Goal: Find specific page/section: Find specific page/section

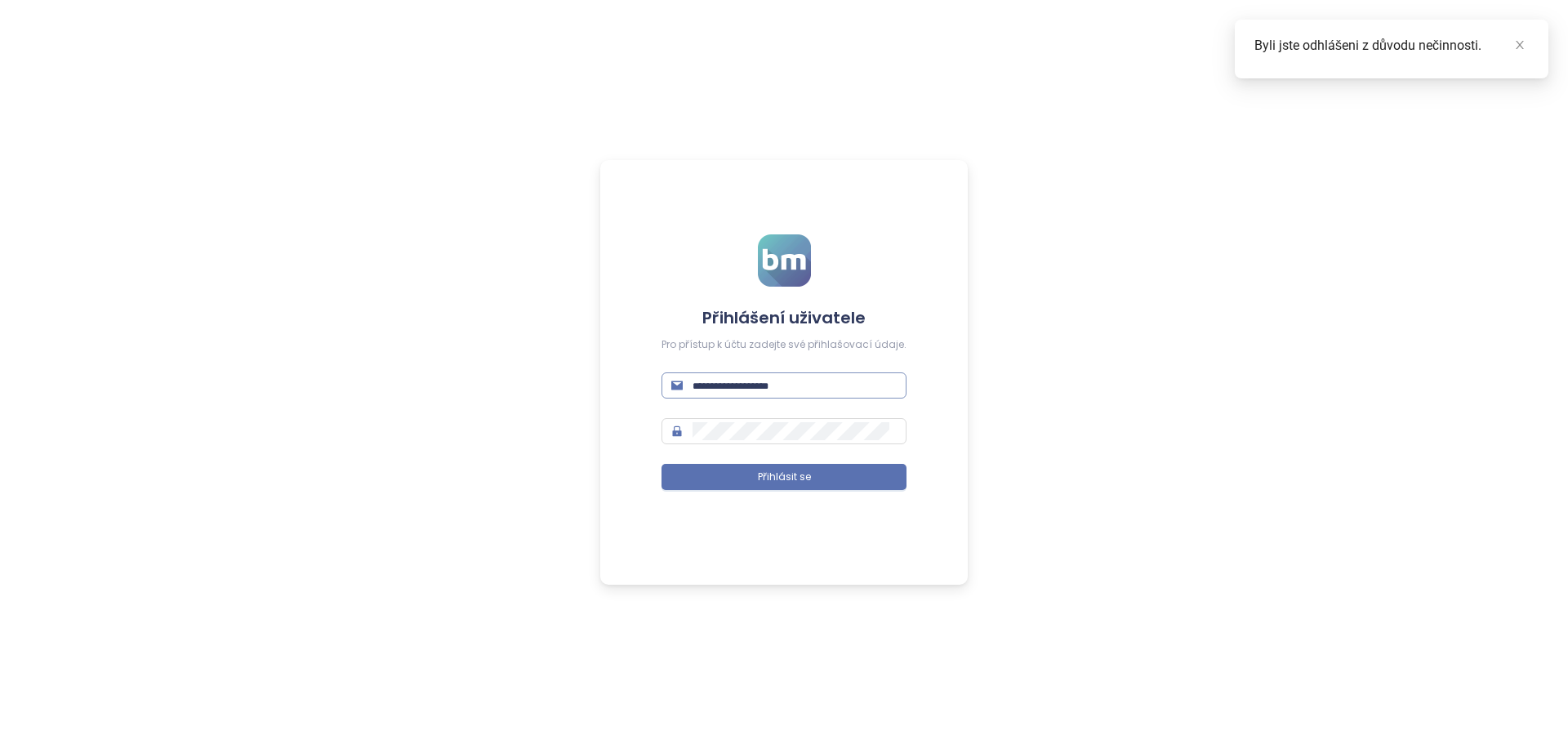
click at [751, 375] on span at bounding box center [784, 386] width 245 height 26
click at [750, 385] on input "text" at bounding box center [795, 386] width 204 height 18
type input "**********"
click at [771, 441] on span at bounding box center [784, 431] width 245 height 26
click at [754, 477] on button "Přihlásit se" at bounding box center [784, 477] width 245 height 26
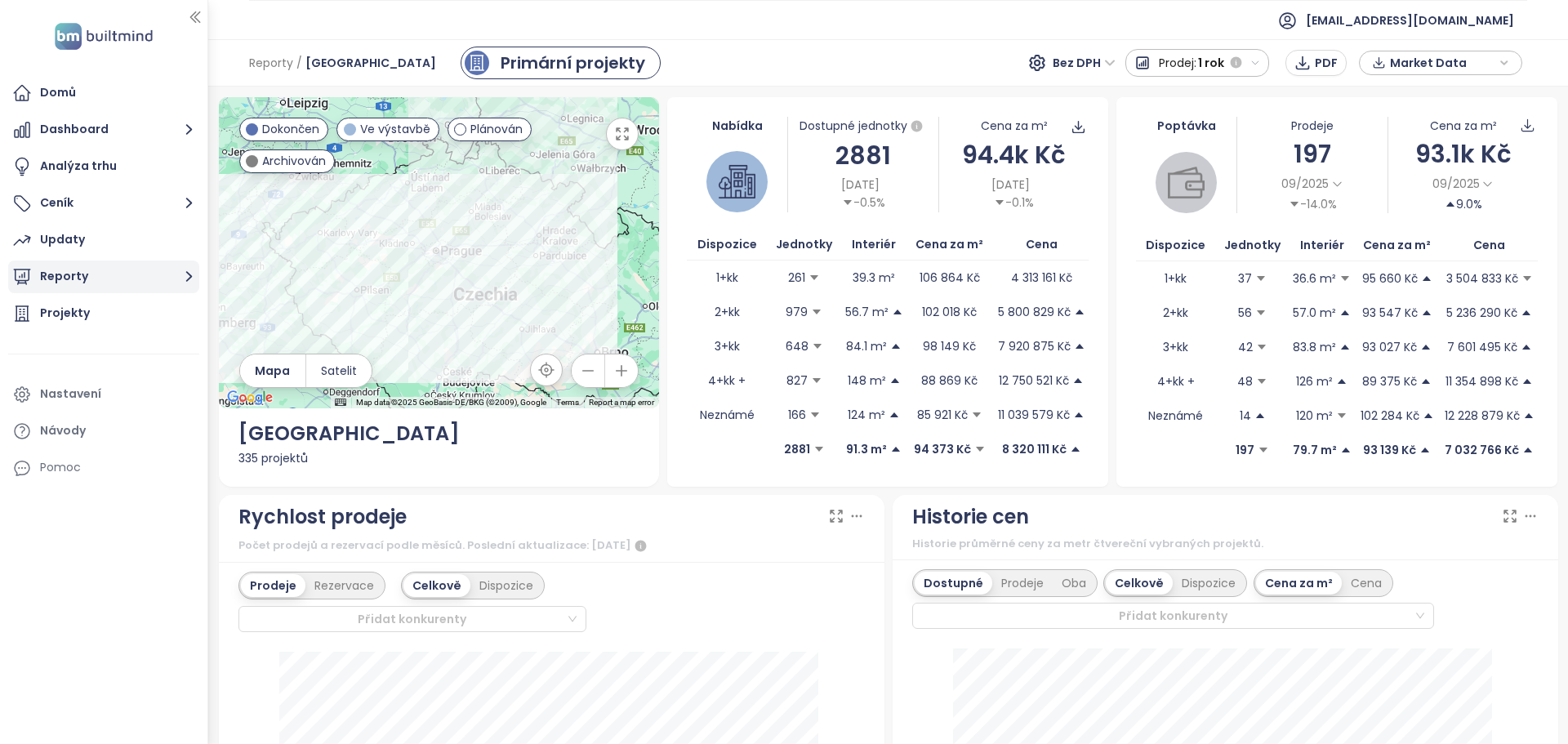
click at [97, 271] on button "Reporty" at bounding box center [104, 277] width 191 height 33
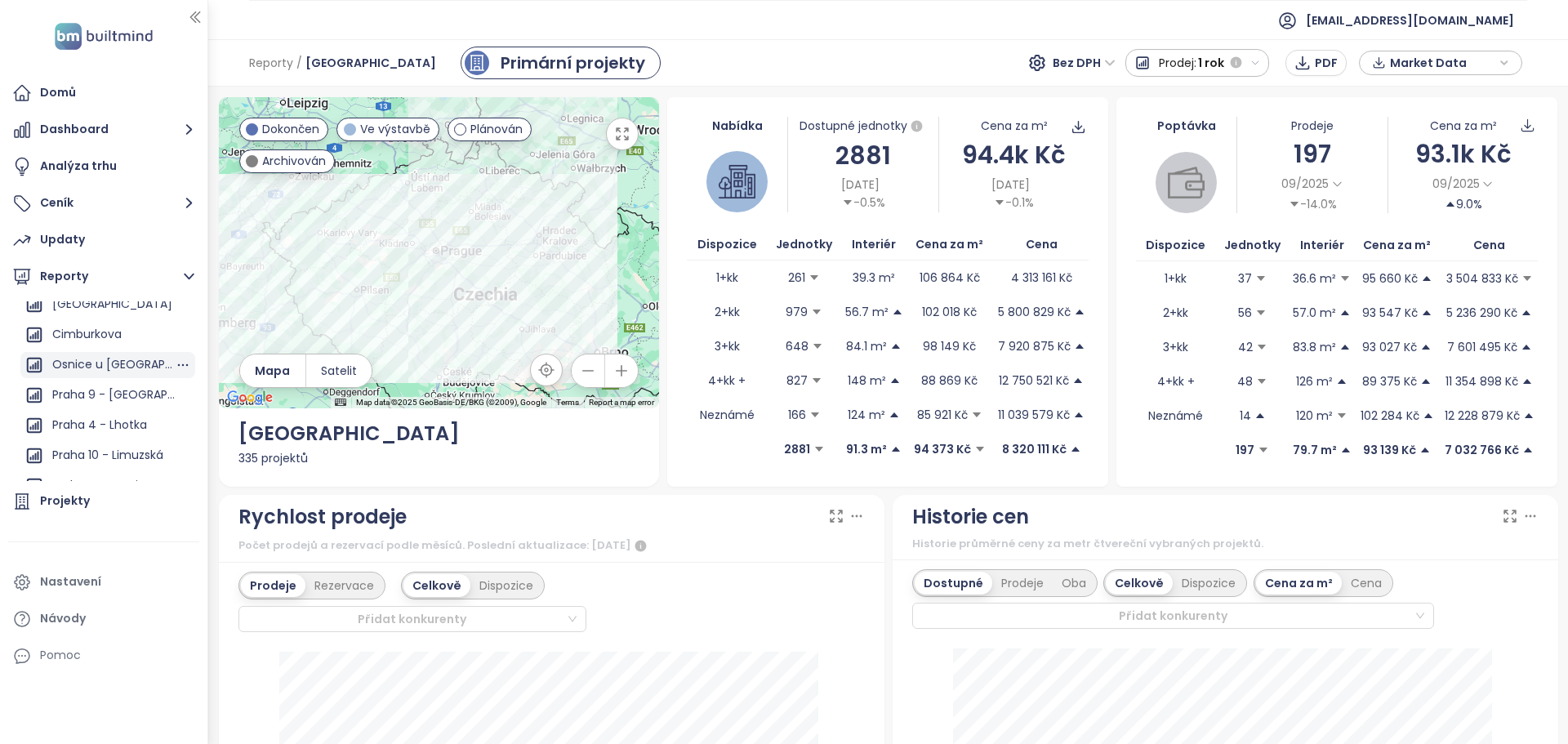
scroll to position [1062, 0]
click at [106, 355] on ul "Přidat report [GEOGRAPHIC_DATA] [GEOGRAPHIC_DATA] [GEOGRAPHIC_DATA] [GEOGRAPHIC…" at bounding box center [108, 265] width 175 height 2050
click at [106, 366] on div "Praha 9 - [GEOGRAPHIC_DATA] ([GEOGRAPHIC_DATA])" at bounding box center [114, 370] width 123 height 20
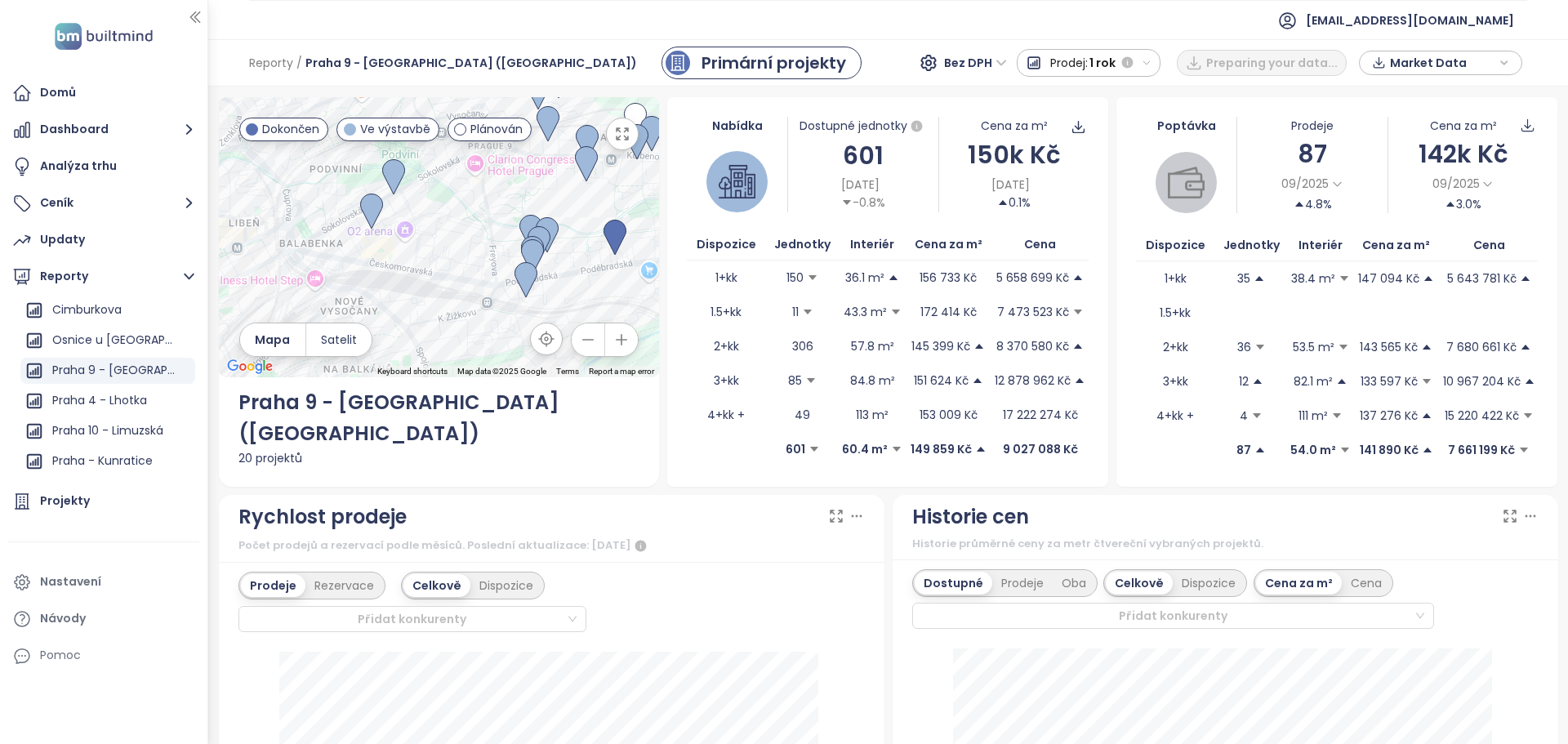
drag, startPoint x: 383, startPoint y: 316, endPoint x: 419, endPoint y: 262, distance: 64.9
click at [434, 258] on div at bounding box center [439, 238] width 441 height 281
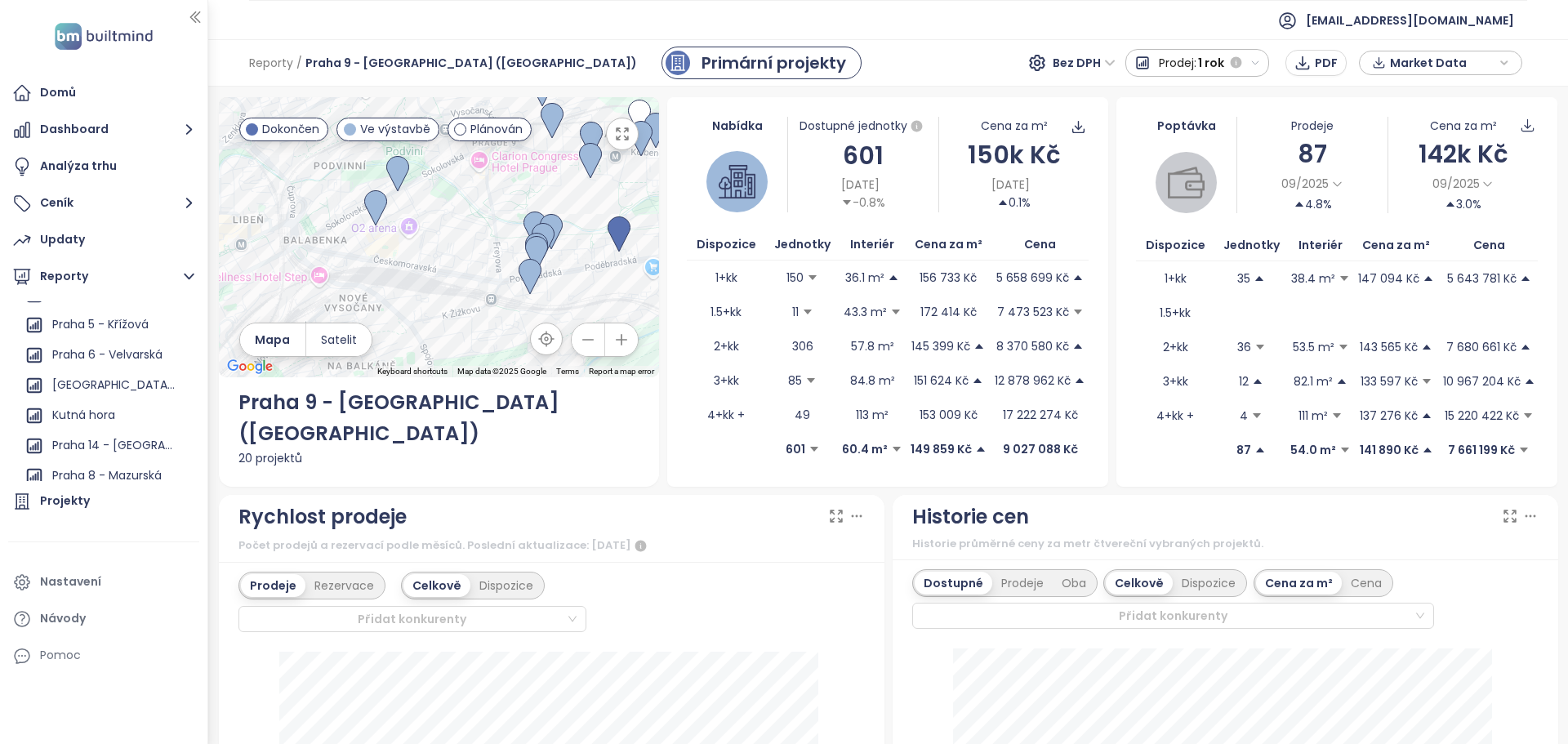
scroll to position [1871, 0]
click at [65, 510] on div "Projekty" at bounding box center [65, 500] width 50 height 20
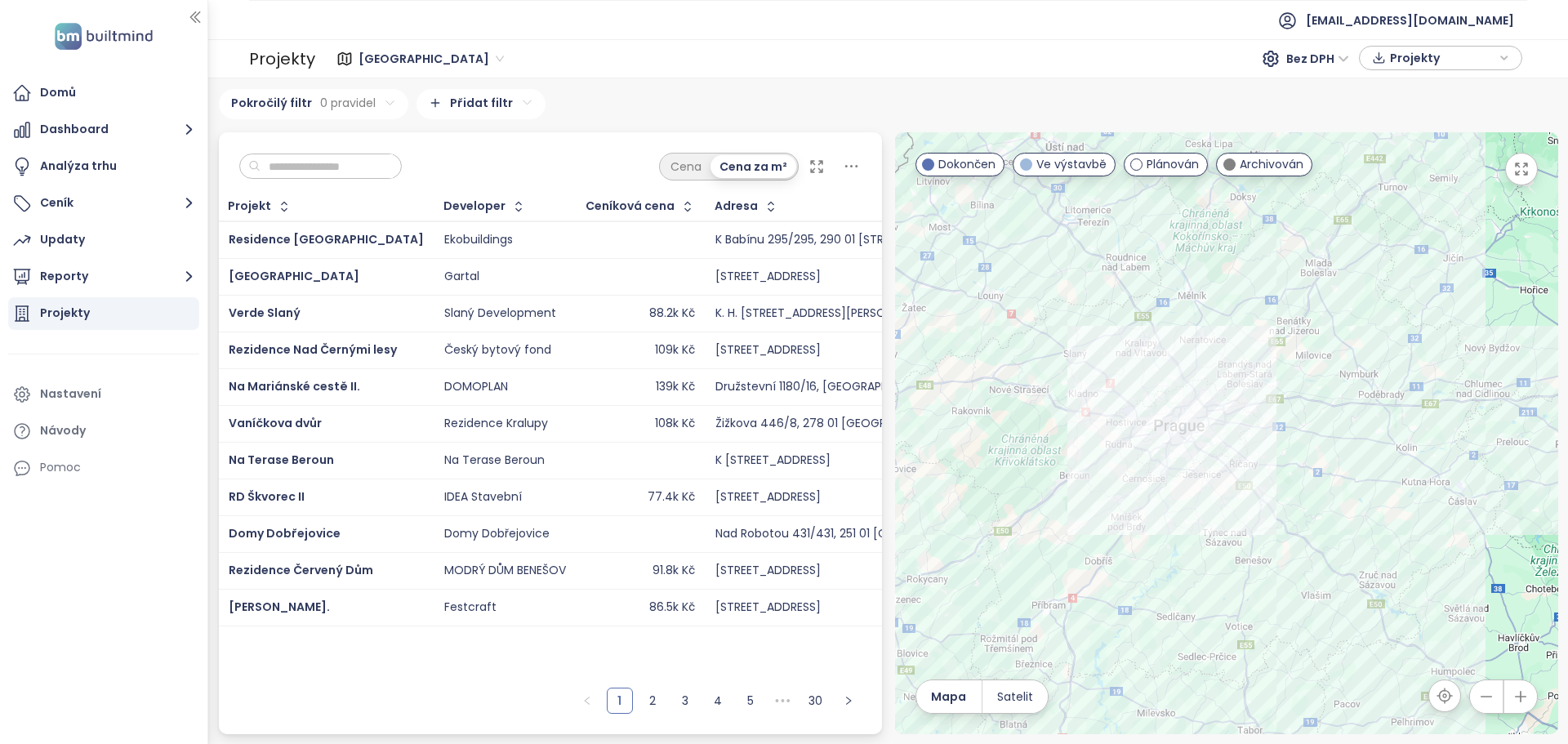
click at [459, 52] on span "[GEOGRAPHIC_DATA]" at bounding box center [432, 59] width 146 height 25
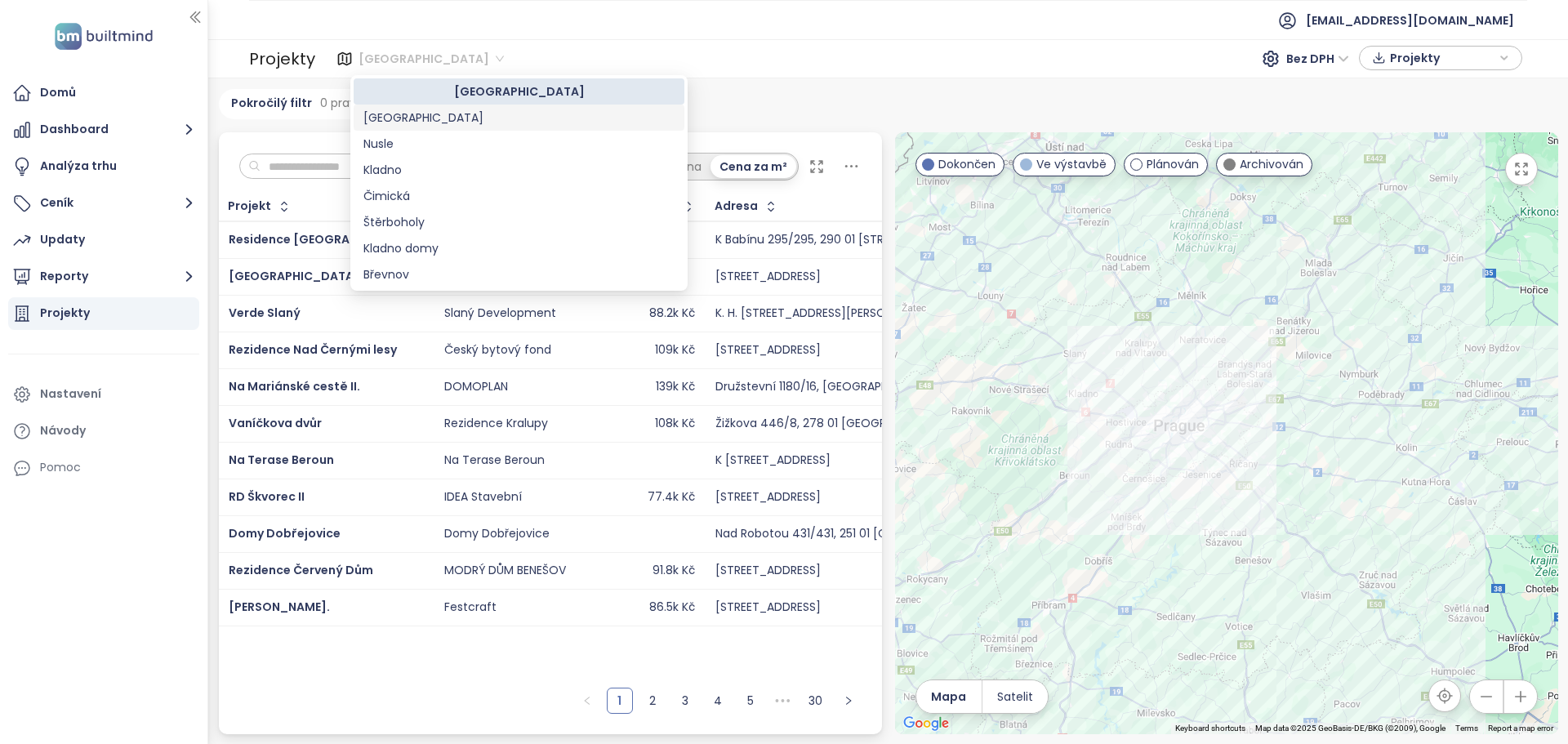
click at [411, 123] on div "[GEOGRAPHIC_DATA]" at bounding box center [519, 118] width 311 height 18
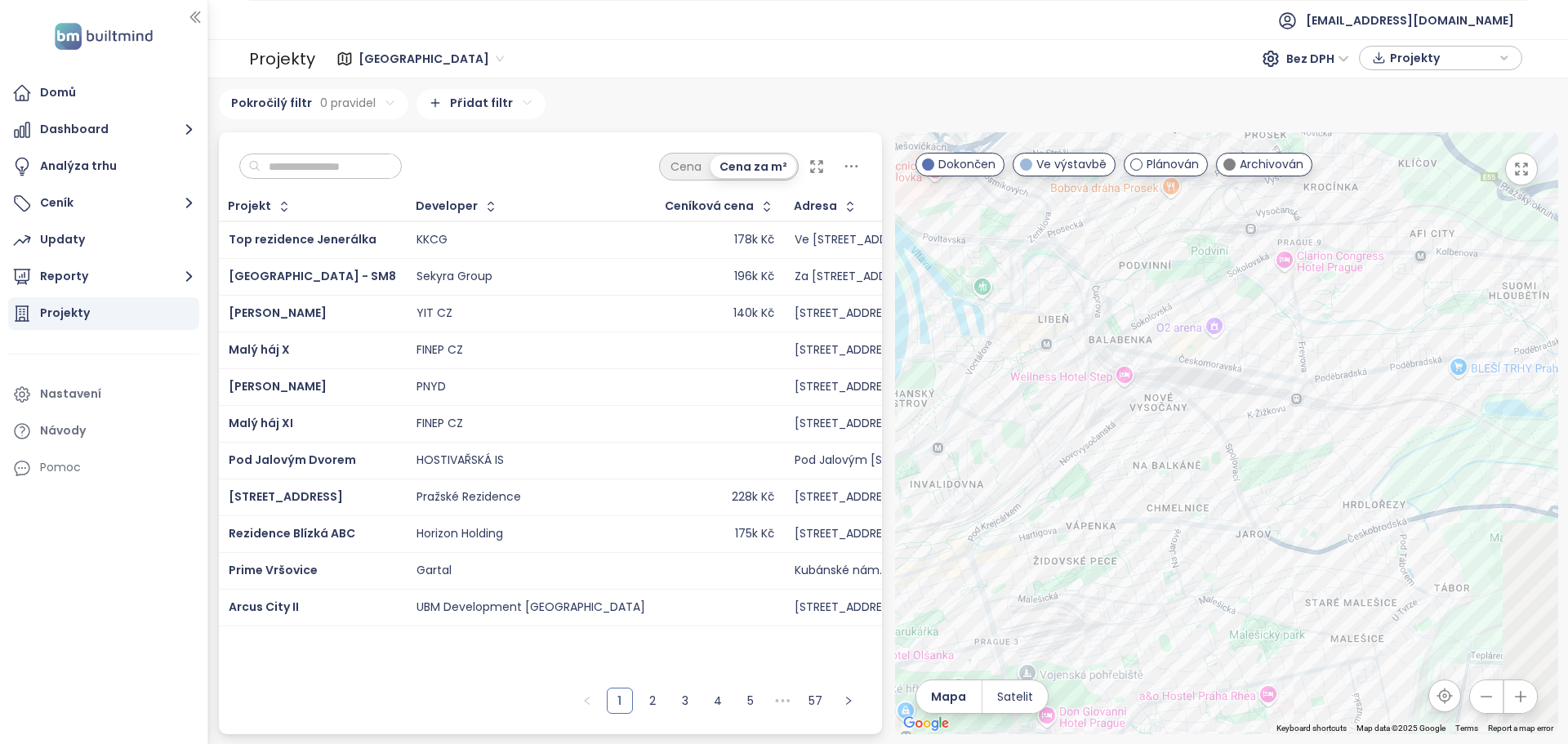
drag, startPoint x: 1449, startPoint y: 232, endPoint x: 1182, endPoint y: 454, distance: 347.2
click at [1182, 454] on div at bounding box center [1226, 433] width 663 height 602
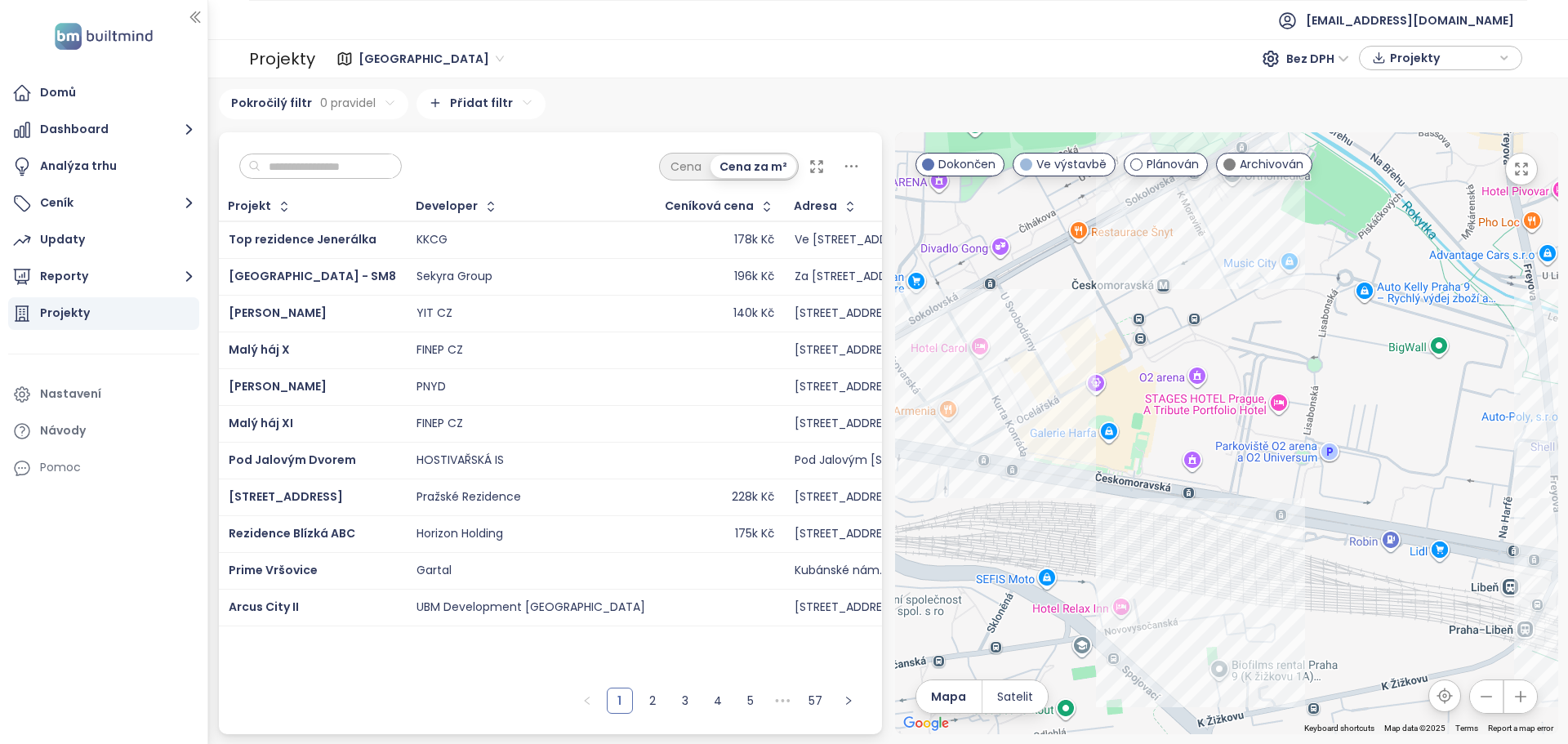
drag, startPoint x: 1168, startPoint y: 415, endPoint x: 1184, endPoint y: 508, distance: 94.4
click at [1184, 508] on div at bounding box center [1226, 433] width 663 height 602
click at [1064, 330] on div "[PERSON_NAME]" at bounding box center [1226, 433] width 663 height 602
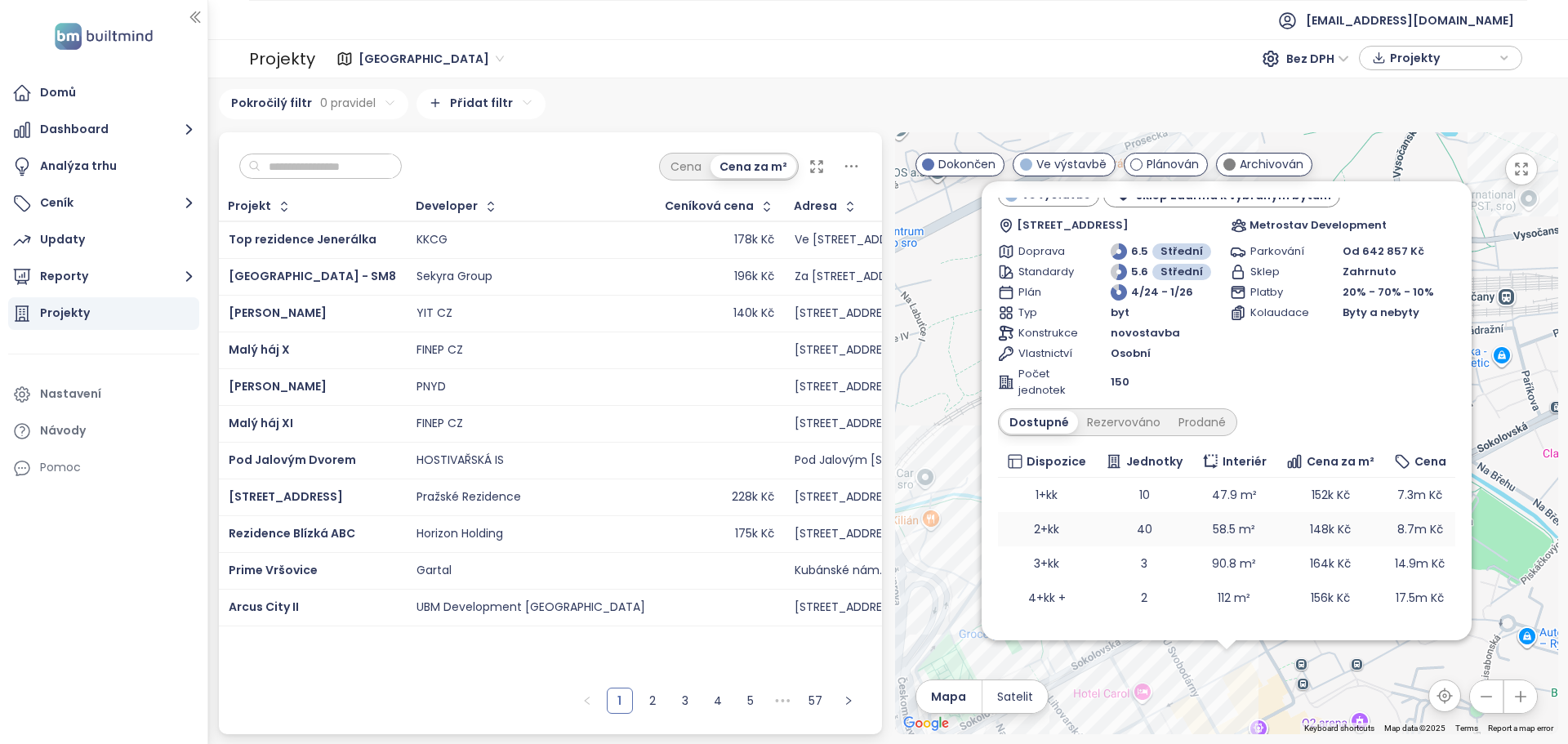
scroll to position [74, 0]
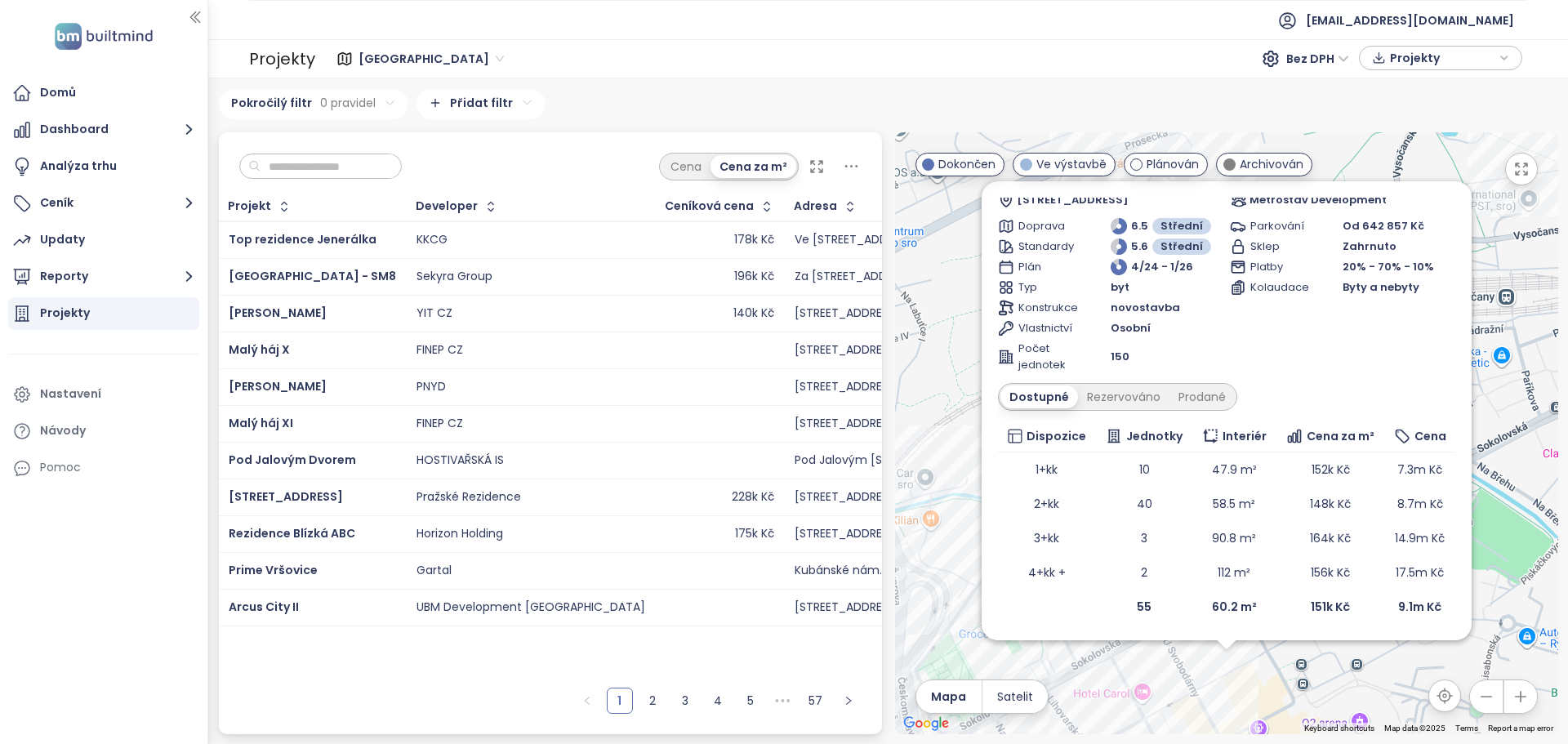
click at [1331, 56] on span "Bez DPH" at bounding box center [1317, 59] width 63 height 25
click at [1327, 90] on div "S DPH" at bounding box center [1320, 92] width 50 height 18
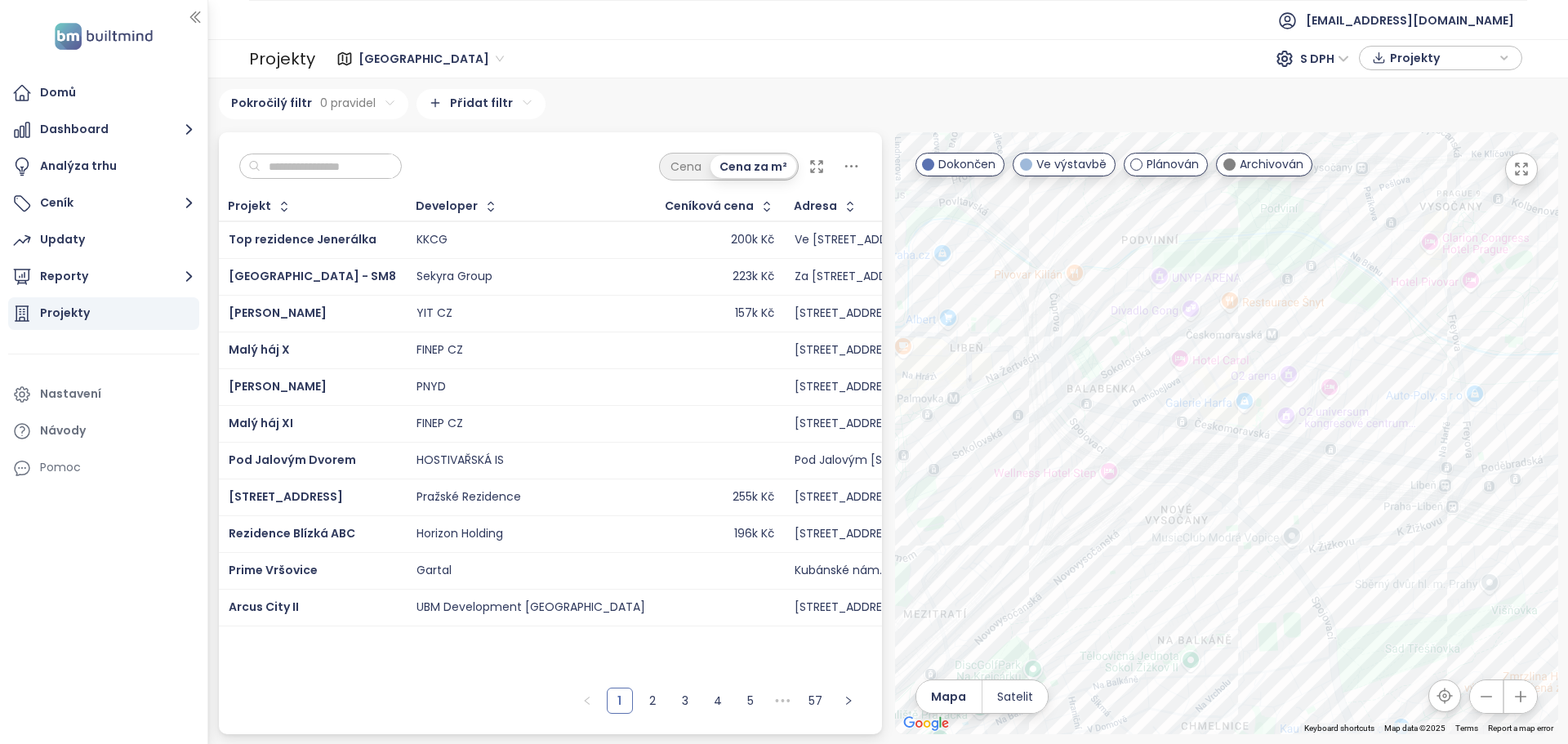
drag, startPoint x: 1173, startPoint y: 334, endPoint x: 1046, endPoint y: 593, distance: 288.5
click at [1046, 593] on div at bounding box center [1226, 433] width 663 height 602
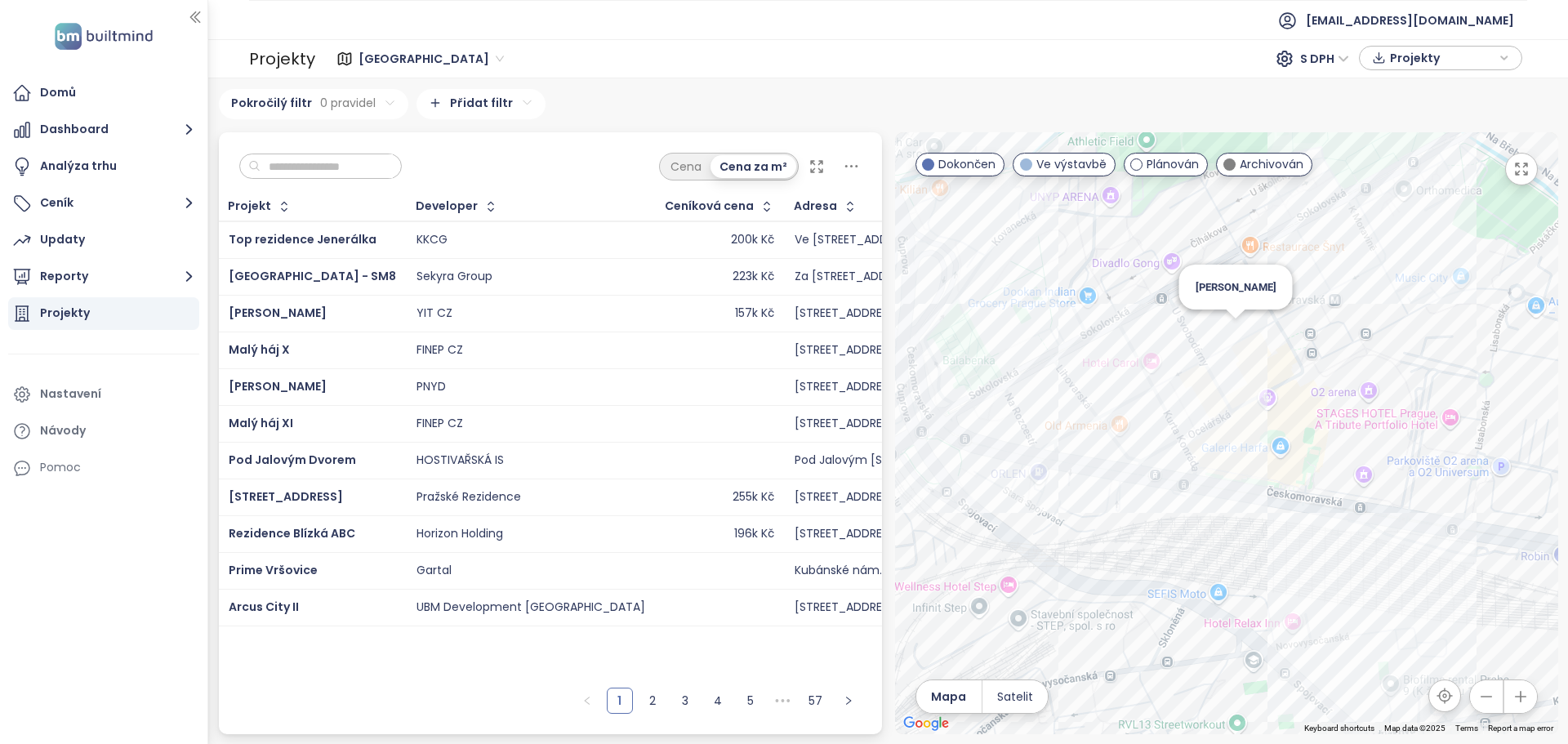
click at [1236, 327] on div "[PERSON_NAME]" at bounding box center [1226, 433] width 663 height 602
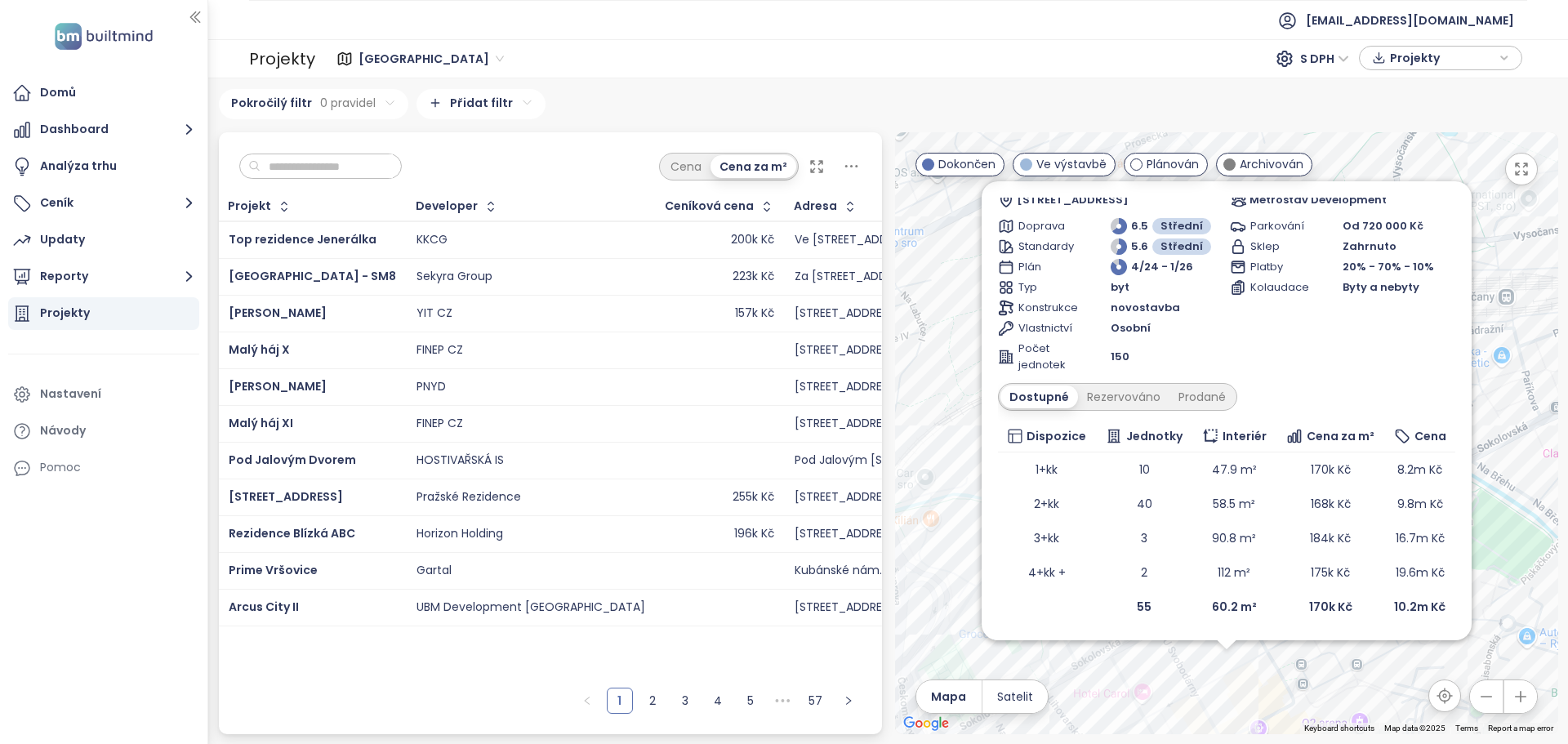
scroll to position [0, 0]
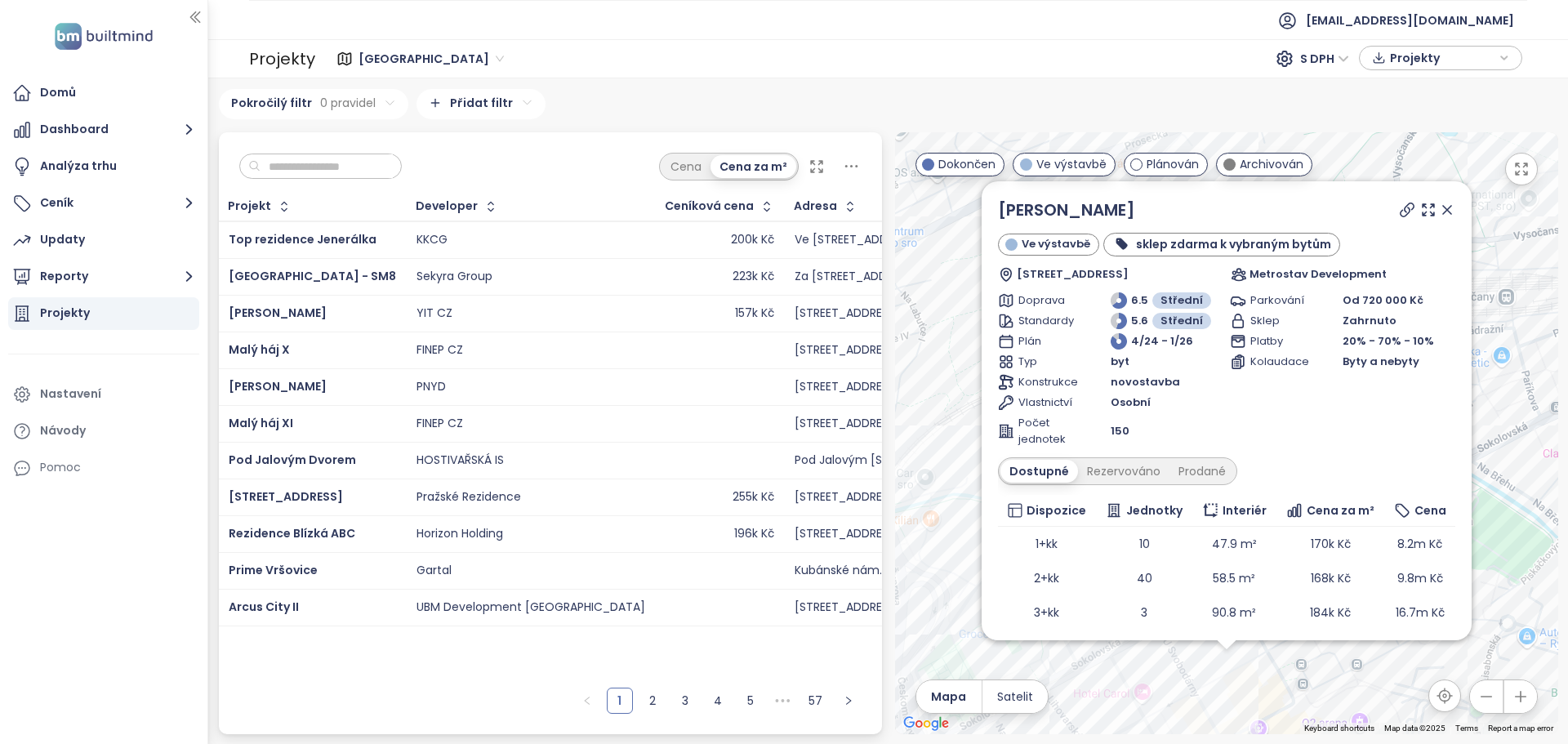
click at [1443, 207] on icon at bounding box center [1447, 210] width 8 height 8
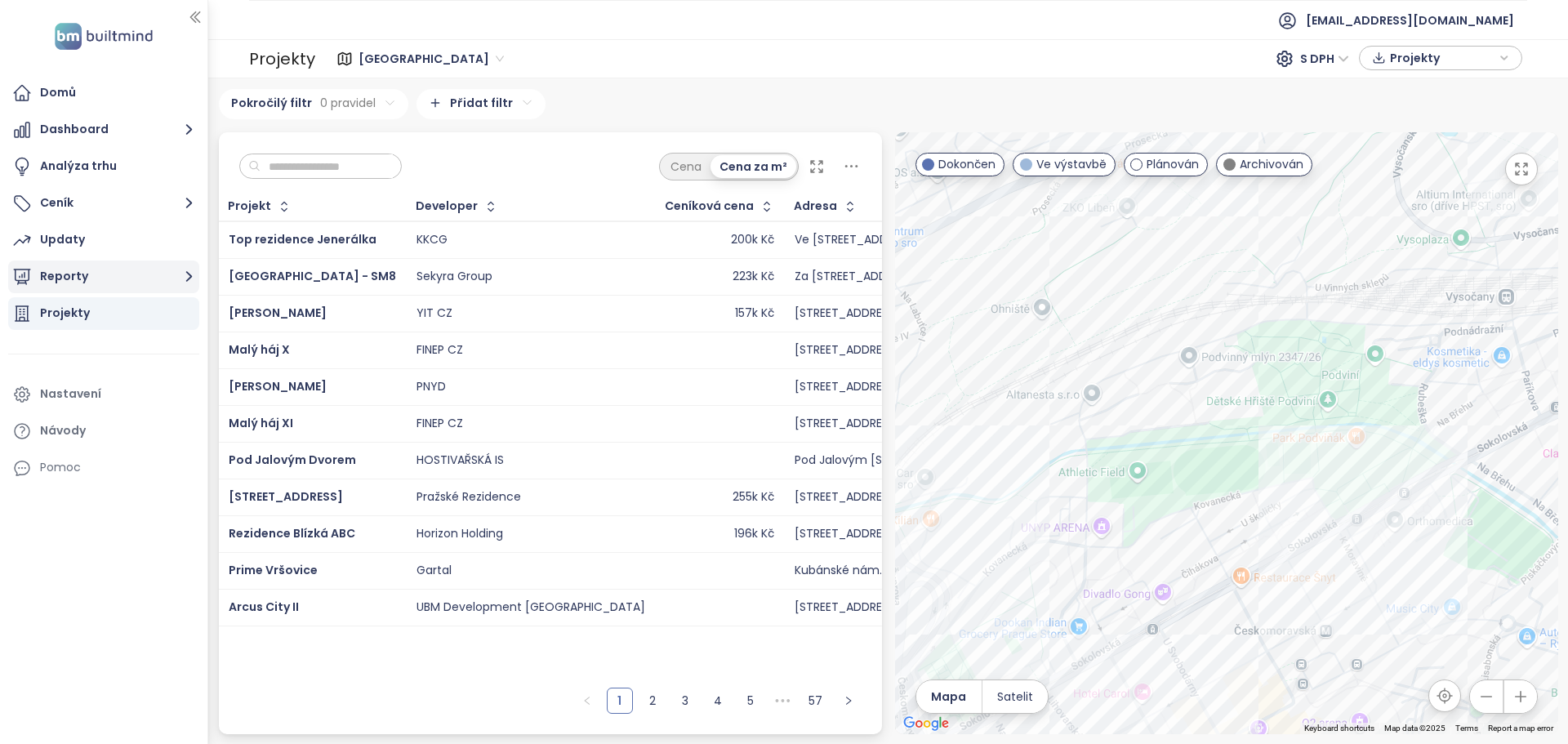
click at [78, 269] on button "Reporty" at bounding box center [104, 277] width 191 height 33
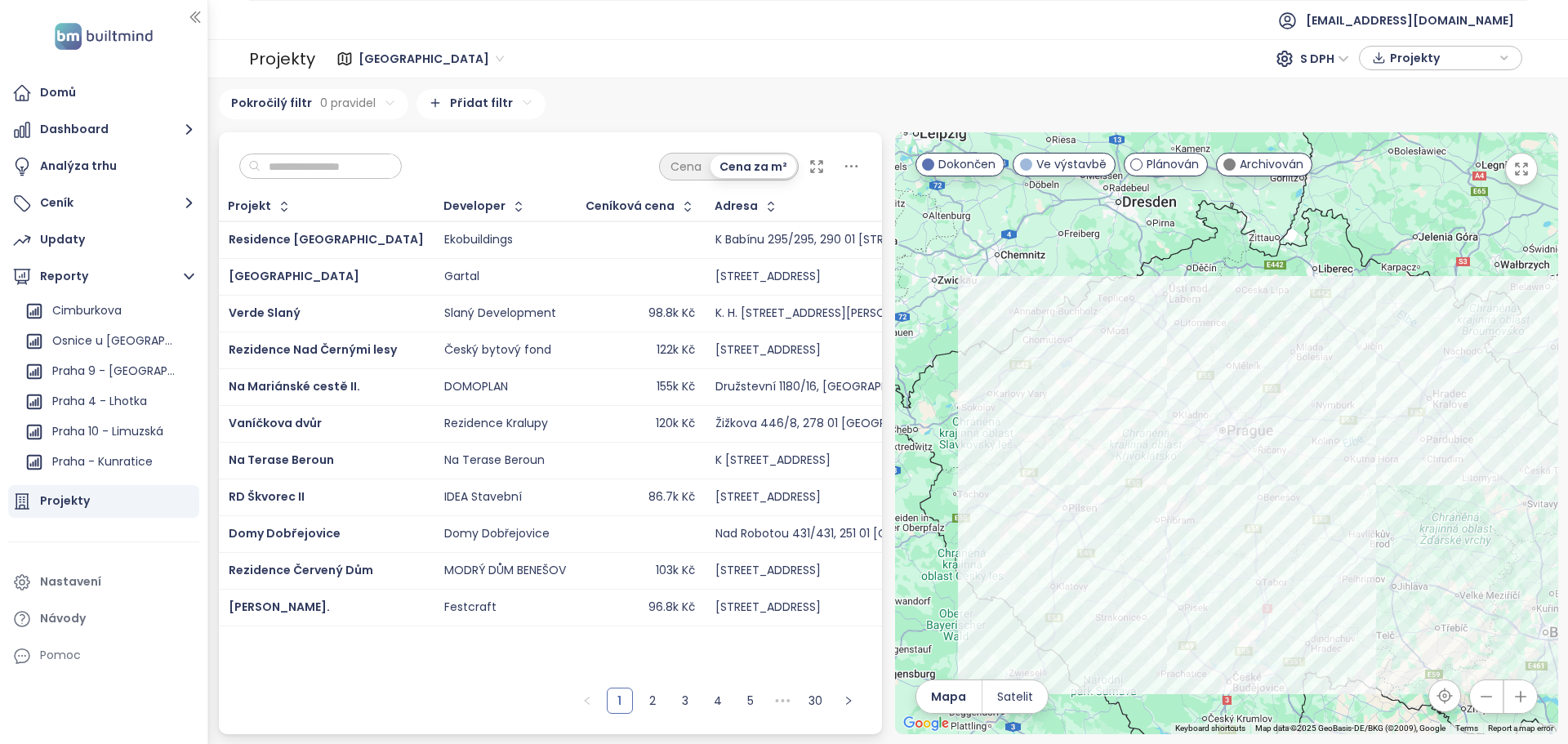
scroll to position [1062, 0]
drag, startPoint x: 118, startPoint y: 397, endPoint x: 125, endPoint y: 441, distance: 44.6
click at [118, 397] on div "Praha 4 - Lhotka" at bounding box center [100, 400] width 95 height 20
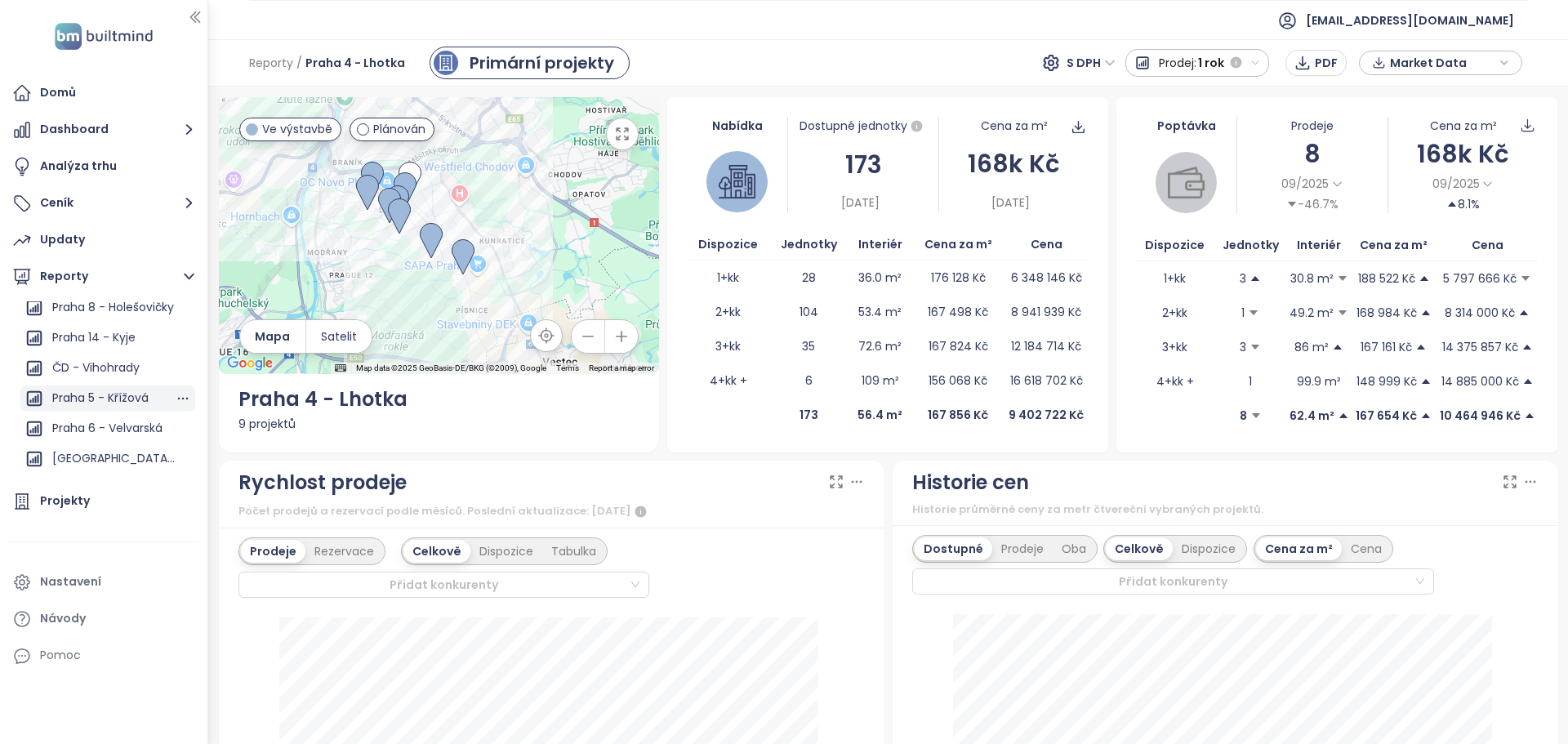
scroll to position [1871, 0]
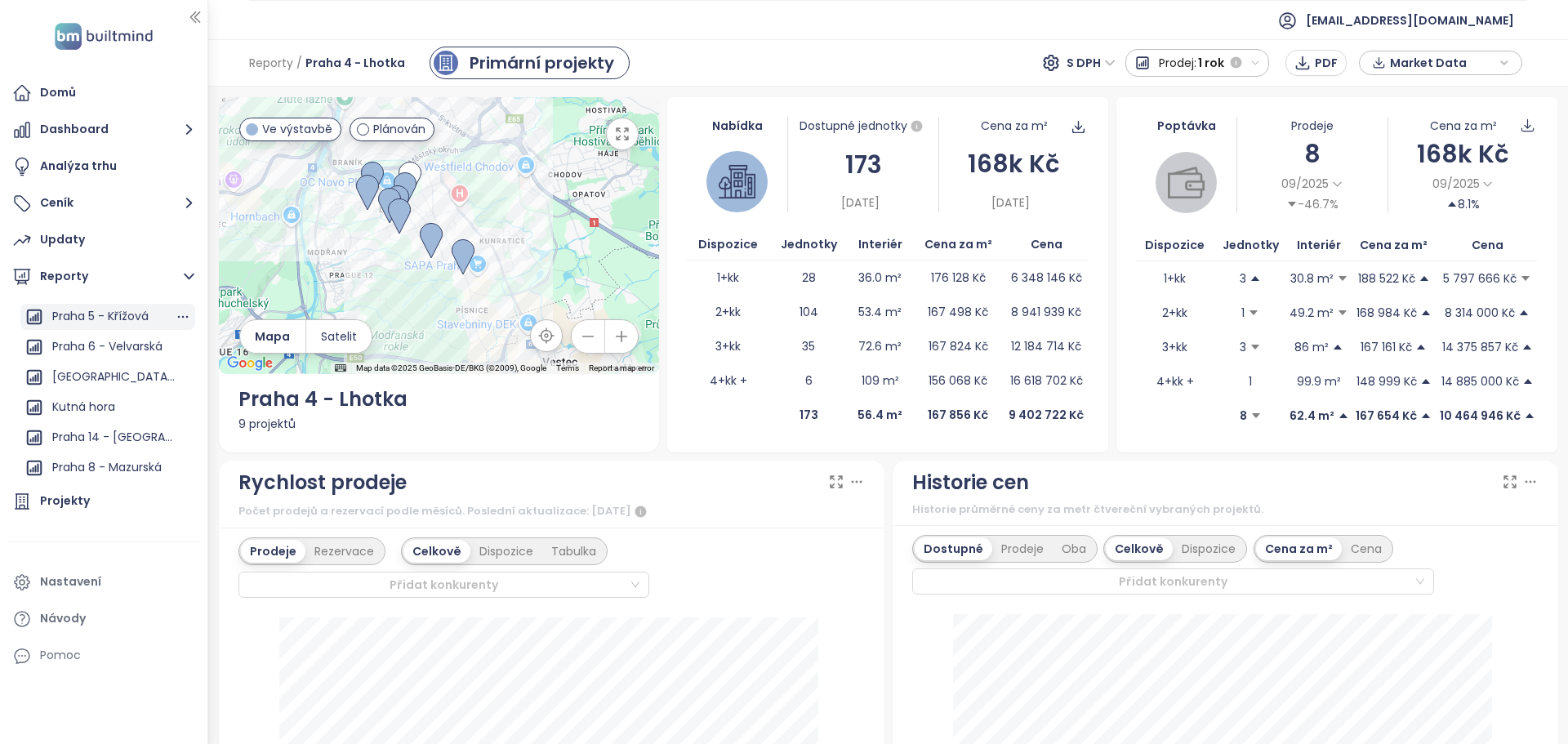
click at [96, 322] on div "Praha 5 - Křížová" at bounding box center [101, 316] width 96 height 20
